Goal: Task Accomplishment & Management: Use online tool/utility

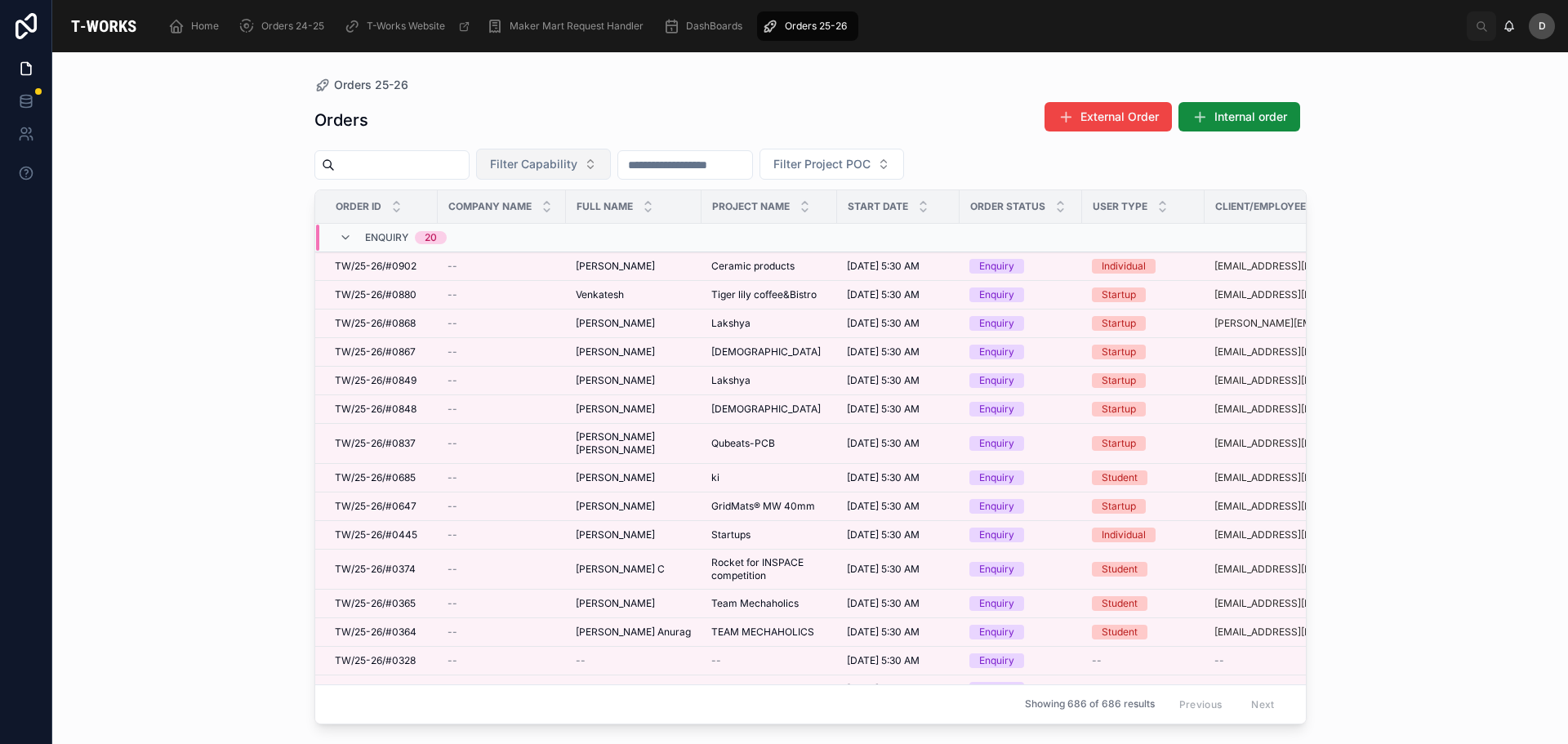
click at [610, 156] on button "Filter Capability" at bounding box center [543, 163] width 134 height 31
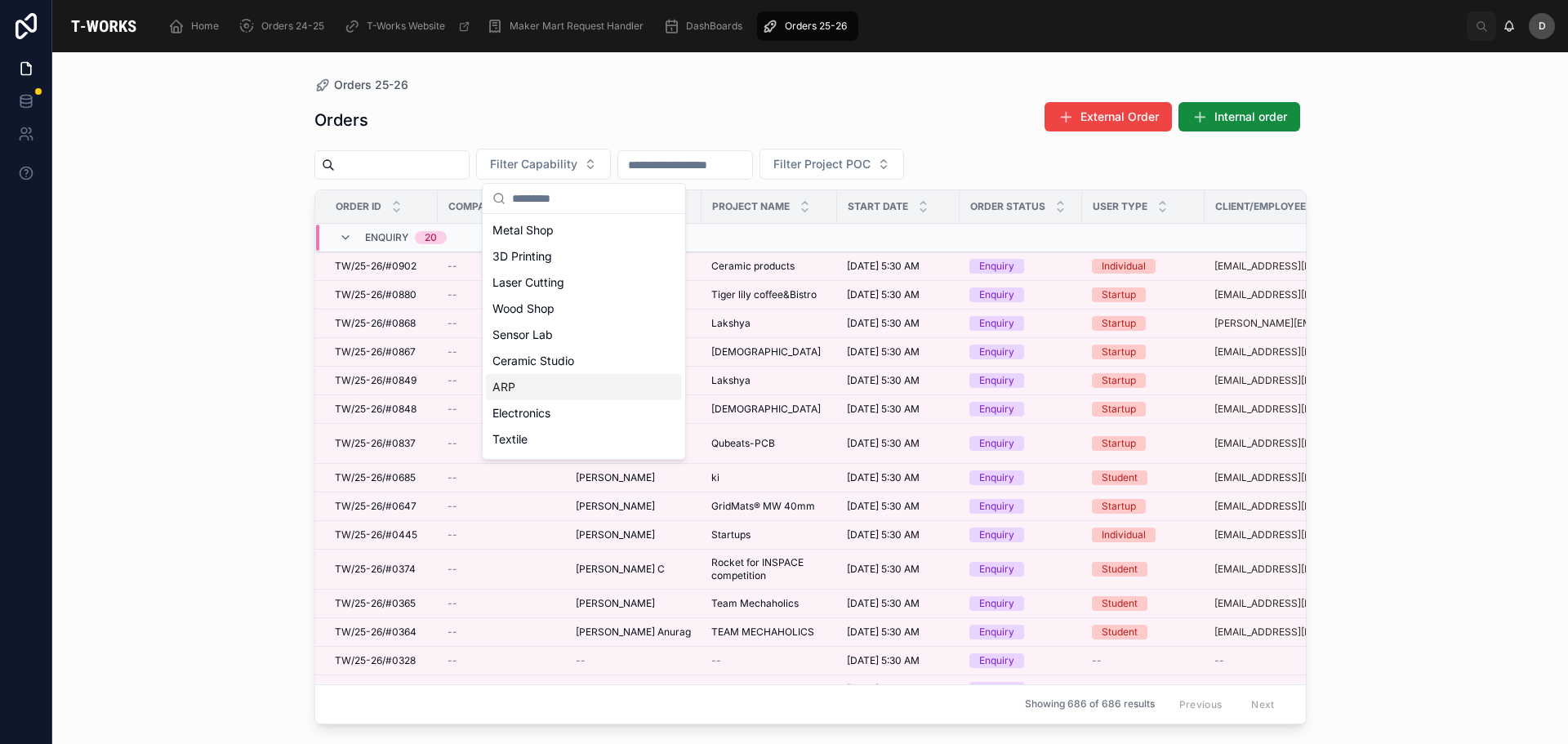
click at [517, 394] on div "ARP" at bounding box center [583, 387] width 196 height 26
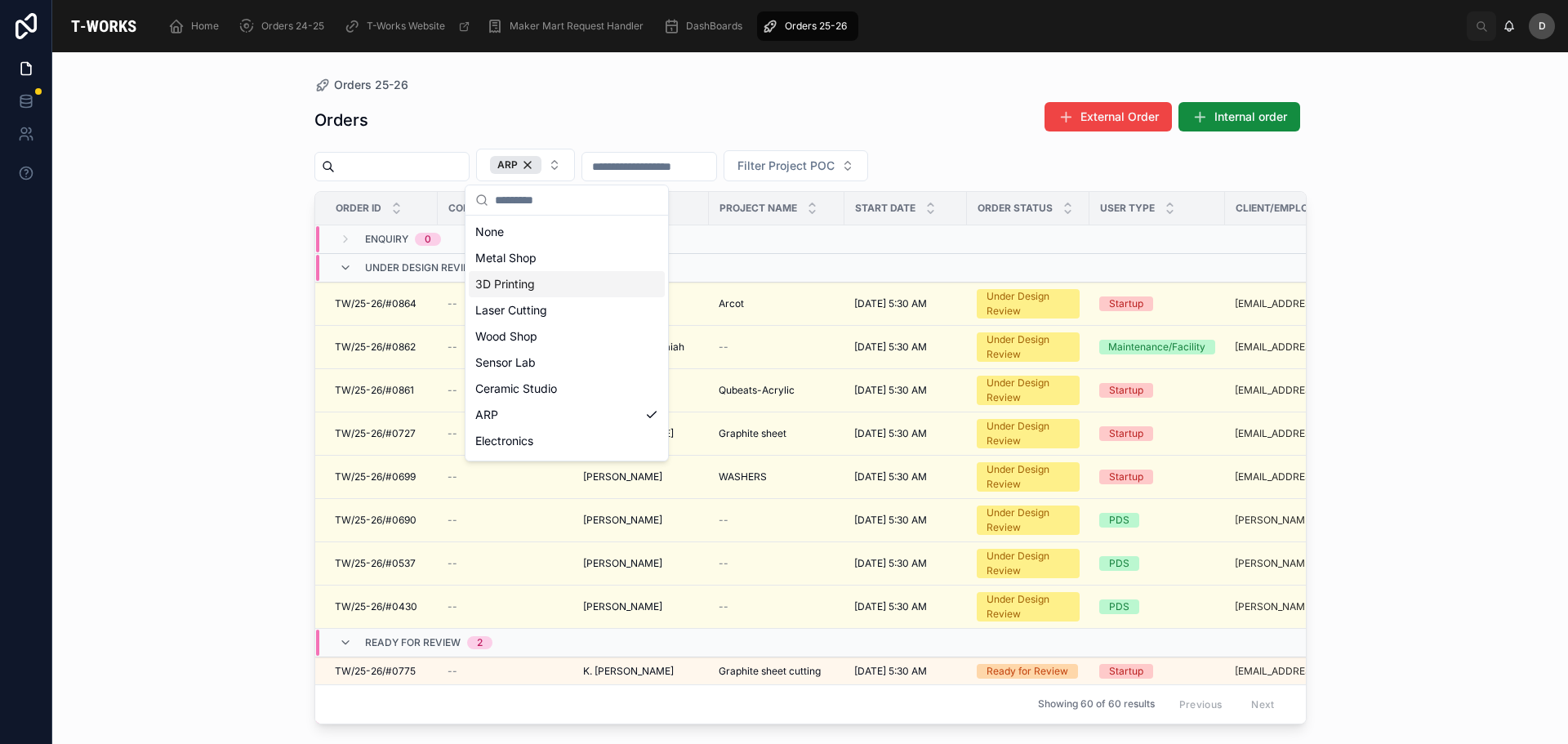
click at [942, 111] on div "Orders External Order Internal order" at bounding box center [810, 121] width 992 height 38
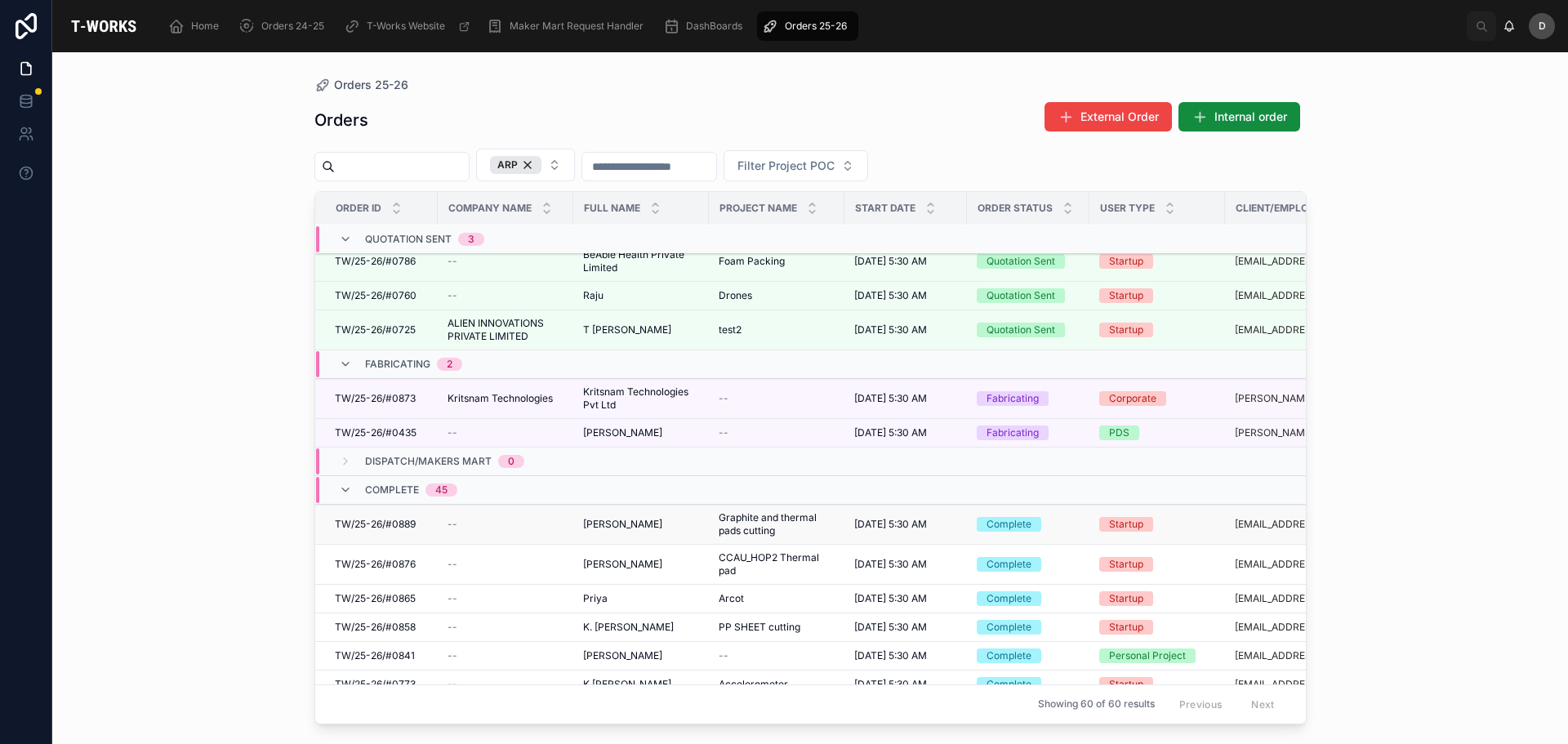
scroll to position [507, 0]
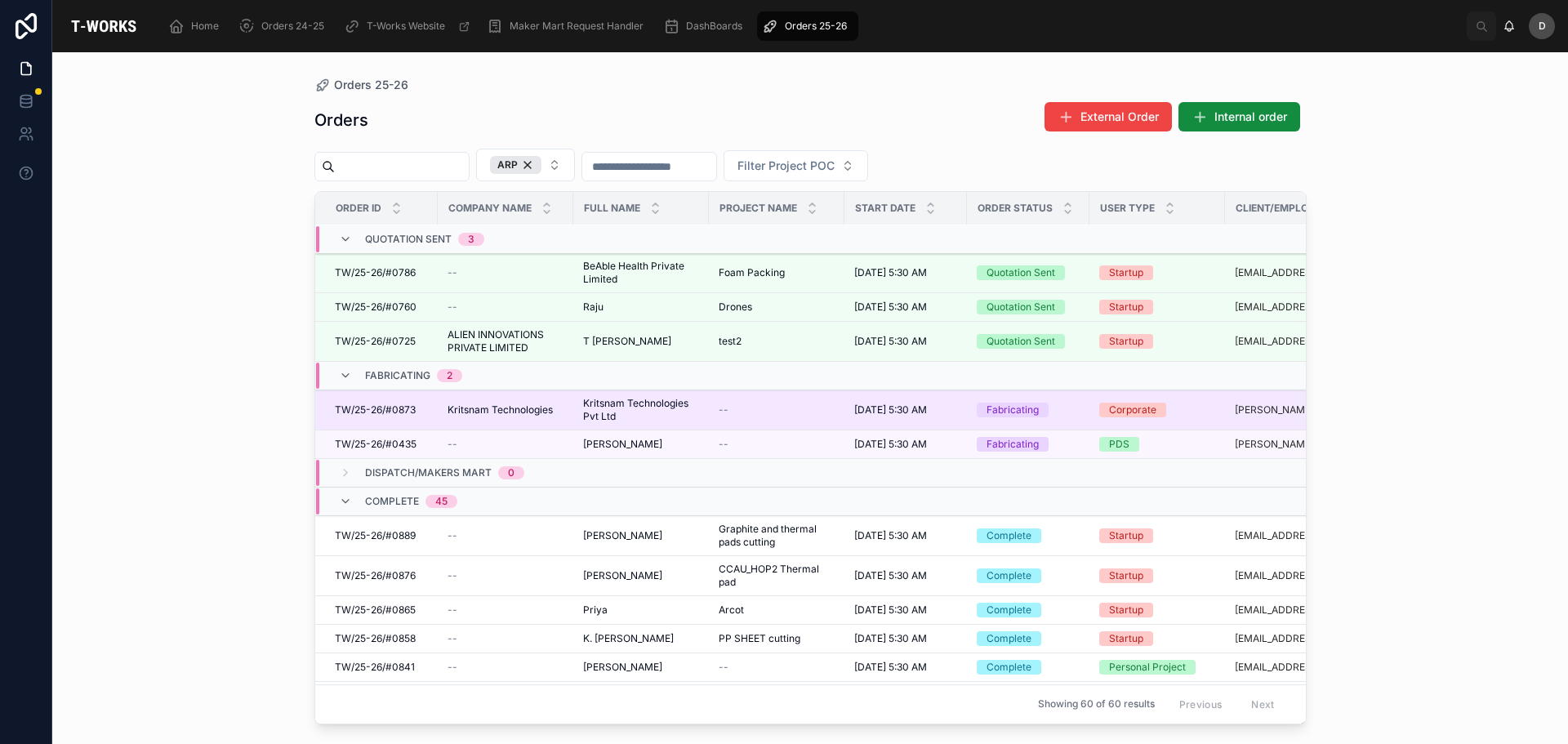
click at [703, 415] on td "Kritsnam Technologies Pvt Ltd Kritsnam Technologies Pvt Ltd" at bounding box center [641, 410] width 135 height 40
click at [651, 411] on span "Kritsnam Technologies Pvt Ltd" at bounding box center [641, 410] width 115 height 26
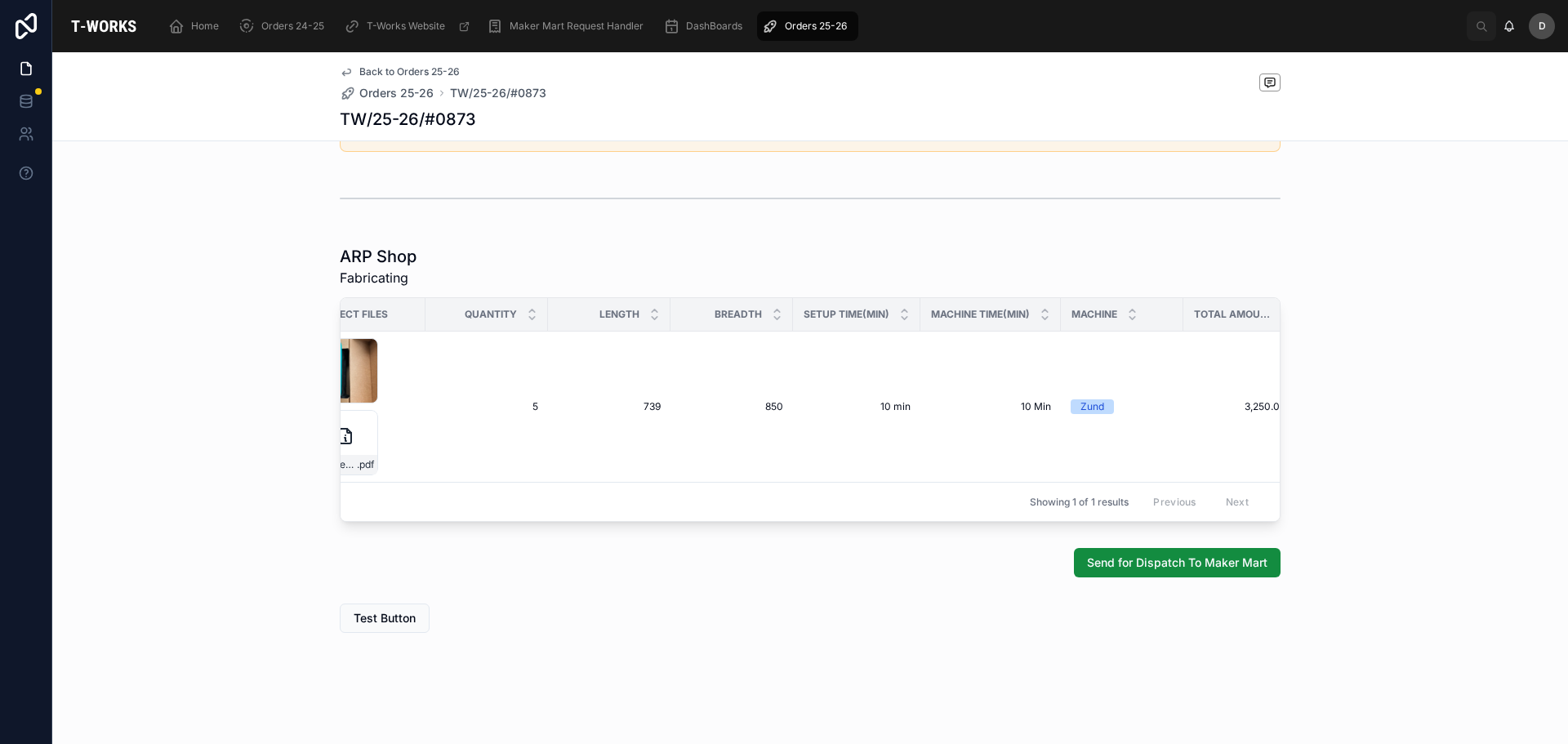
scroll to position [0, 814]
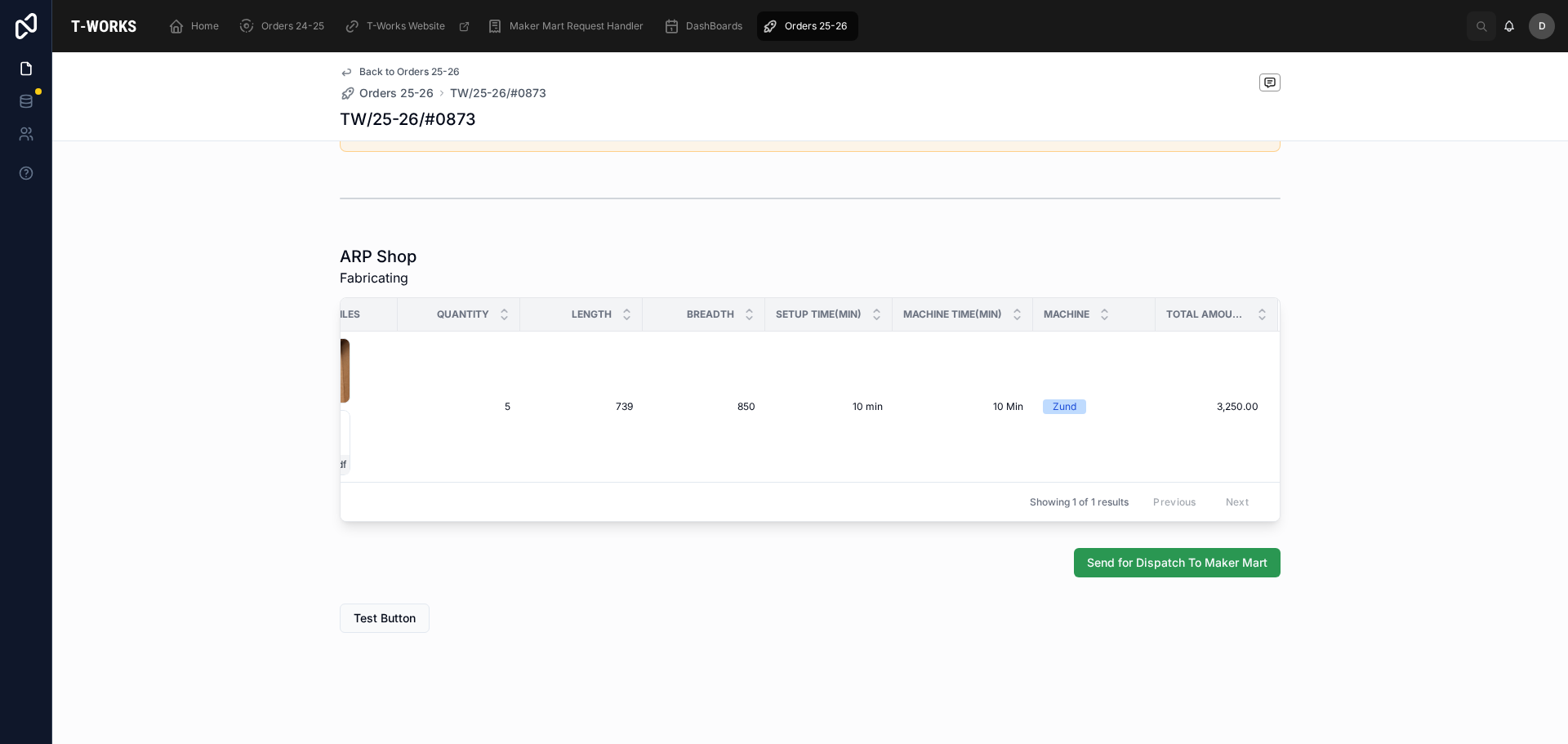
click at [1206, 566] on span "Send for Dispatch To Maker Mart" at bounding box center [1177, 563] width 180 height 16
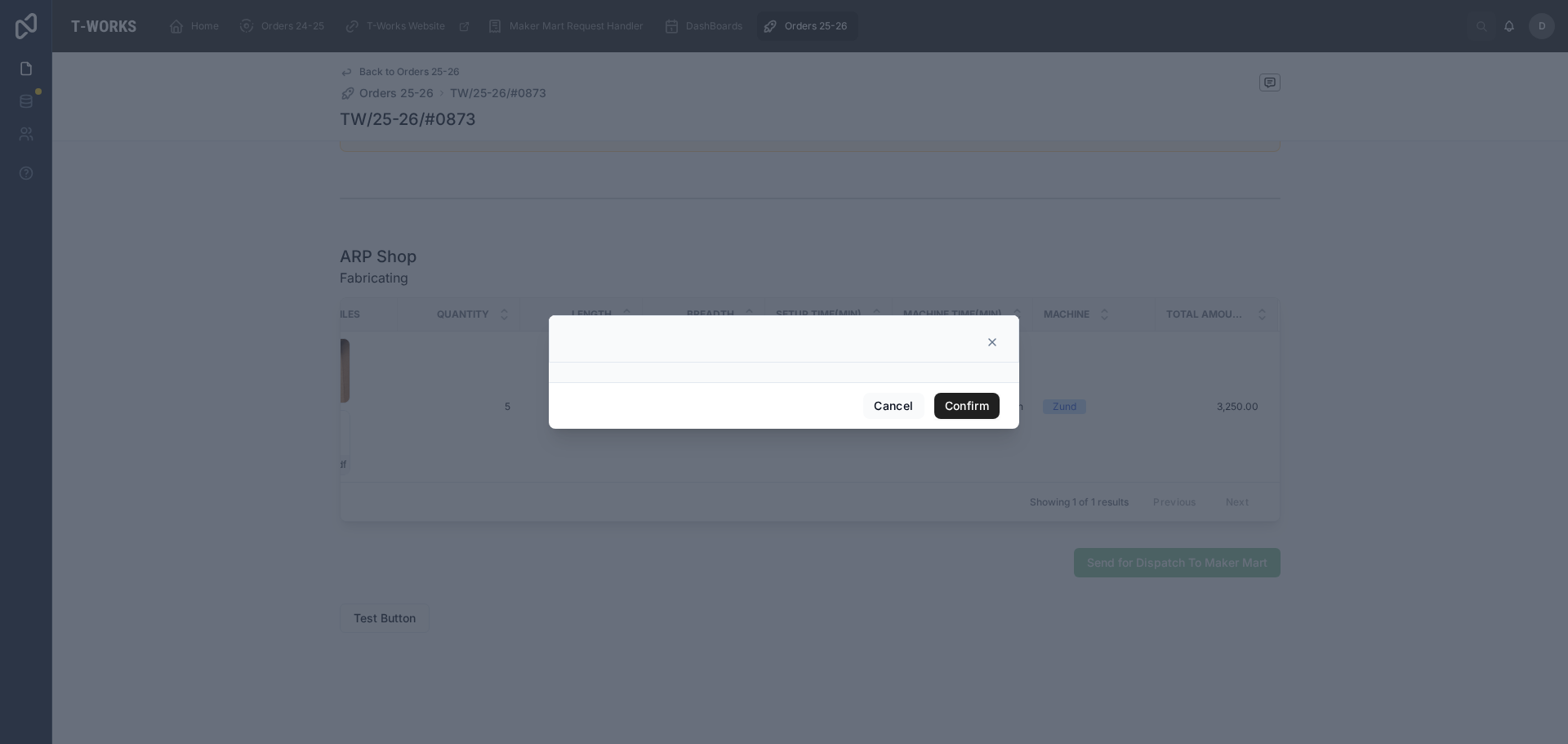
click at [967, 408] on button "Confirm" at bounding box center [967, 405] width 66 height 26
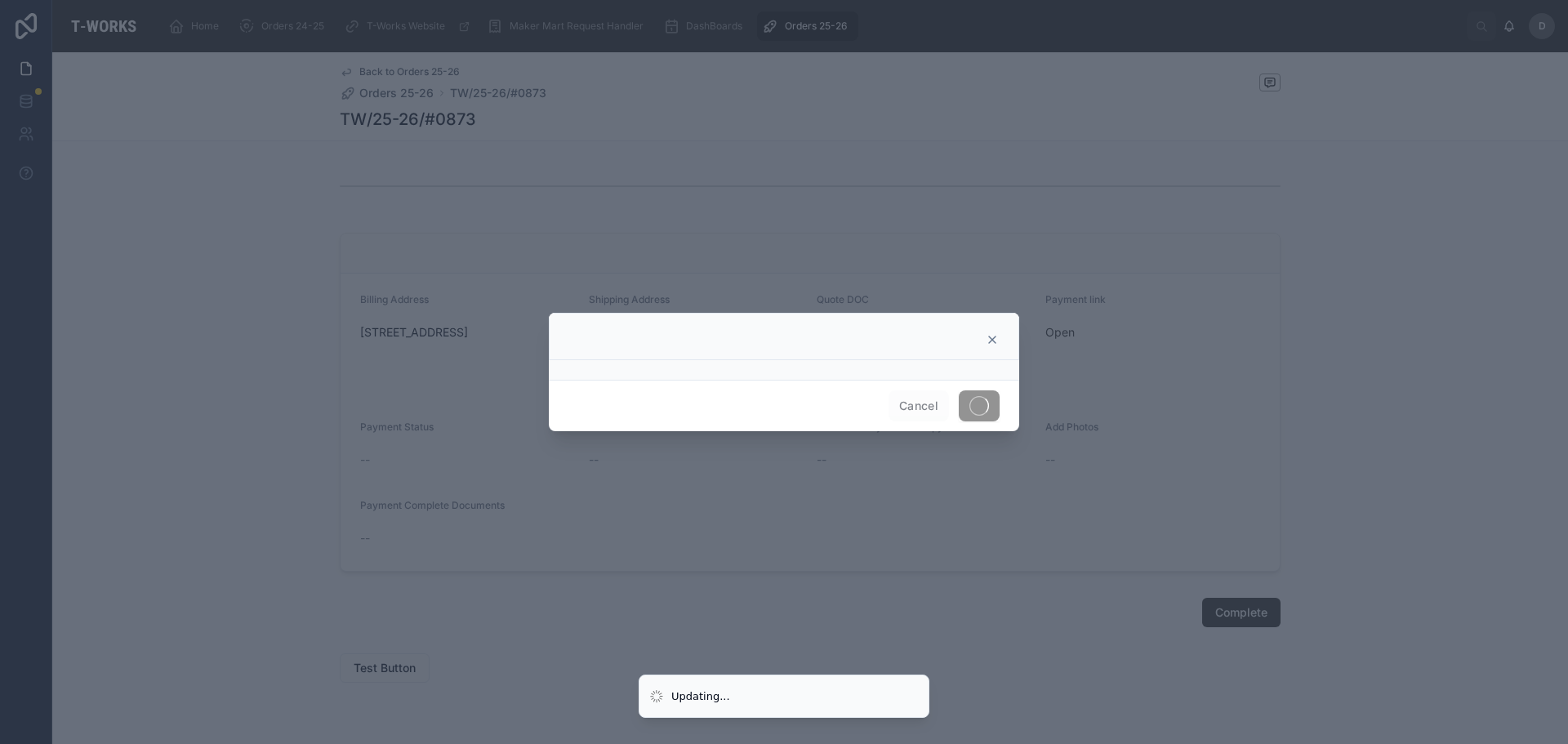
scroll to position [616, 0]
